Goal: Task Accomplishment & Management: Manage account settings

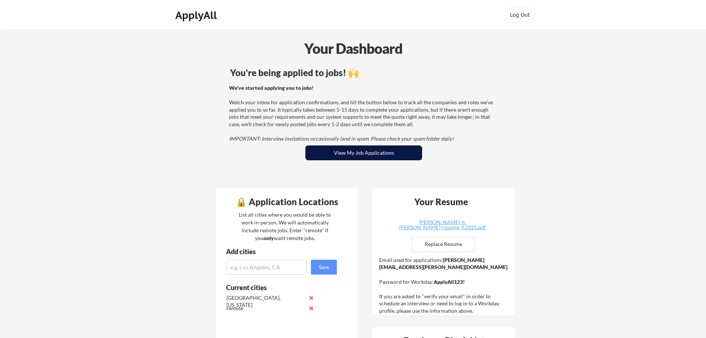
click at [370, 153] on button "View My Job Applications" at bounding box center [363, 152] width 117 height 15
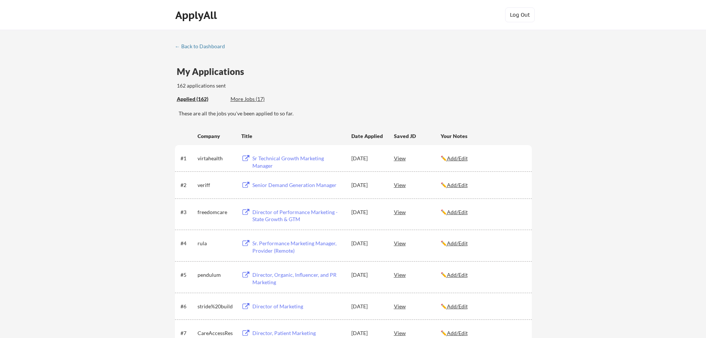
click at [241, 99] on div "More Jobs (17)" at bounding box center [258, 98] width 54 height 7
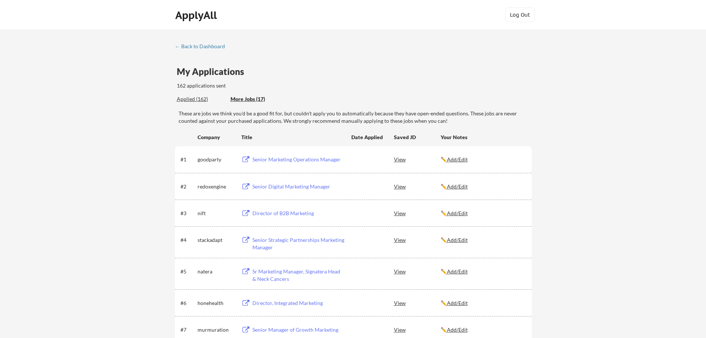
click at [201, 99] on div "Applied (162)" at bounding box center [201, 98] width 48 height 7
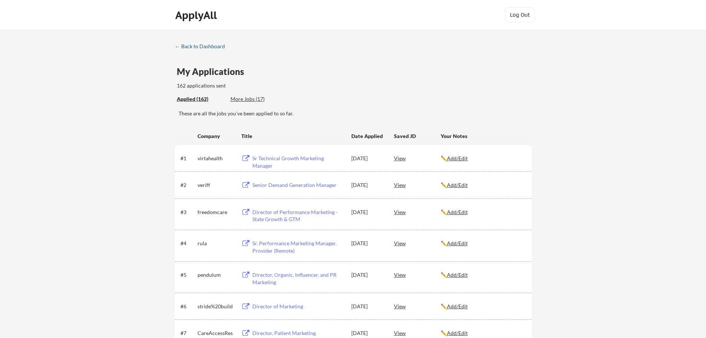
click at [192, 49] on link "← Back to Dashboard" at bounding box center [203, 46] width 56 height 7
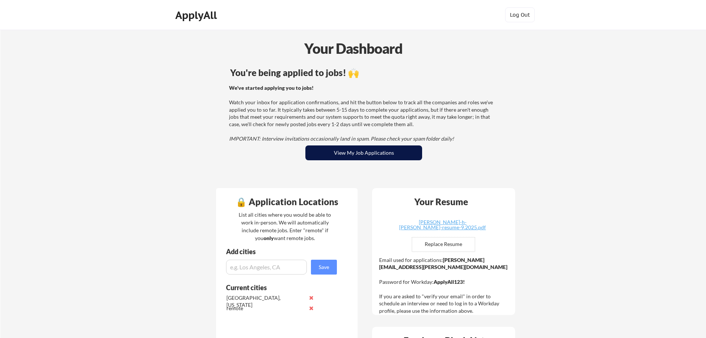
click at [393, 158] on button "View My Job Applications" at bounding box center [363, 152] width 117 height 15
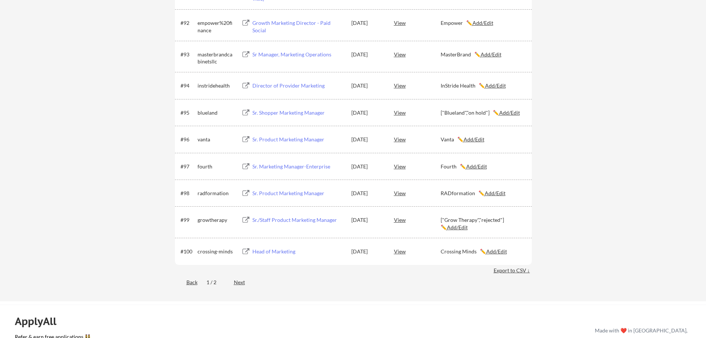
scroll to position [2876, 0]
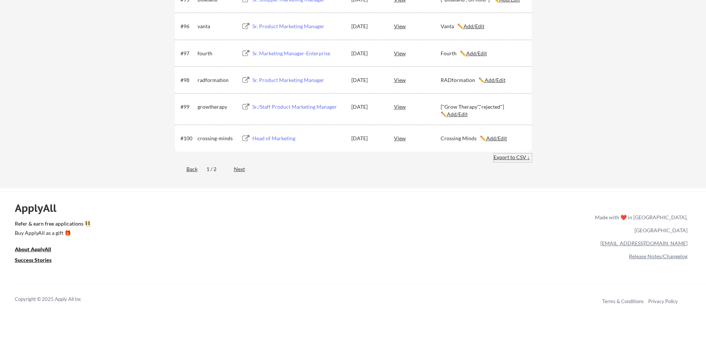
click at [509, 157] on div "Export to CSV ↓" at bounding box center [513, 156] width 38 height 7
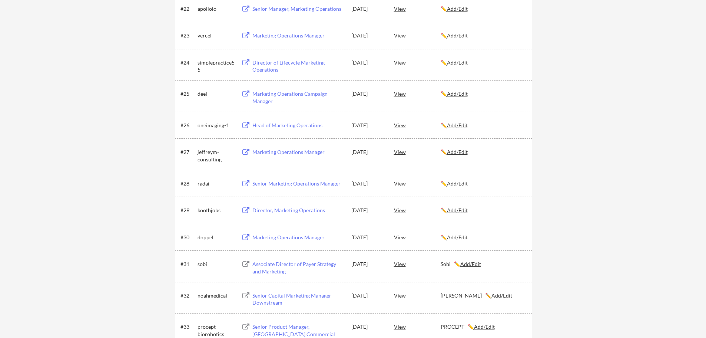
scroll to position [763, 0]
